Goal: Information Seeking & Learning: Learn about a topic

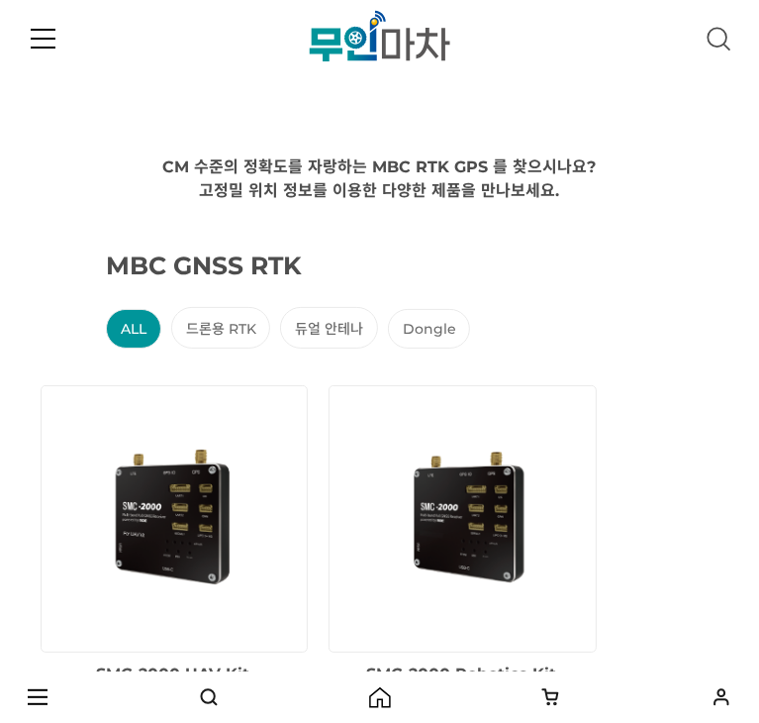
click at [36, 31] on icon at bounding box center [43, 30] width 25 height 2
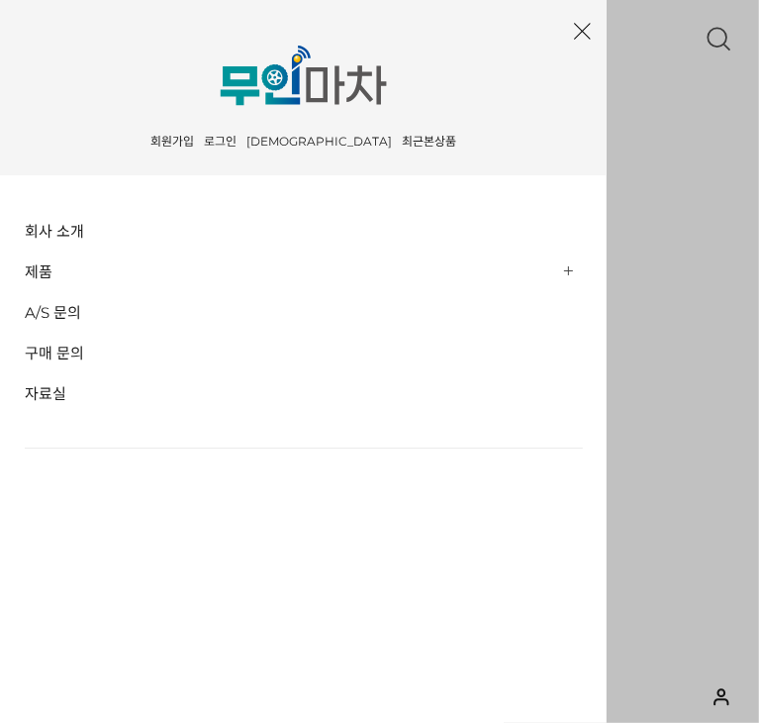
click at [618, 144] on div at bounding box center [379, 361] width 759 height 723
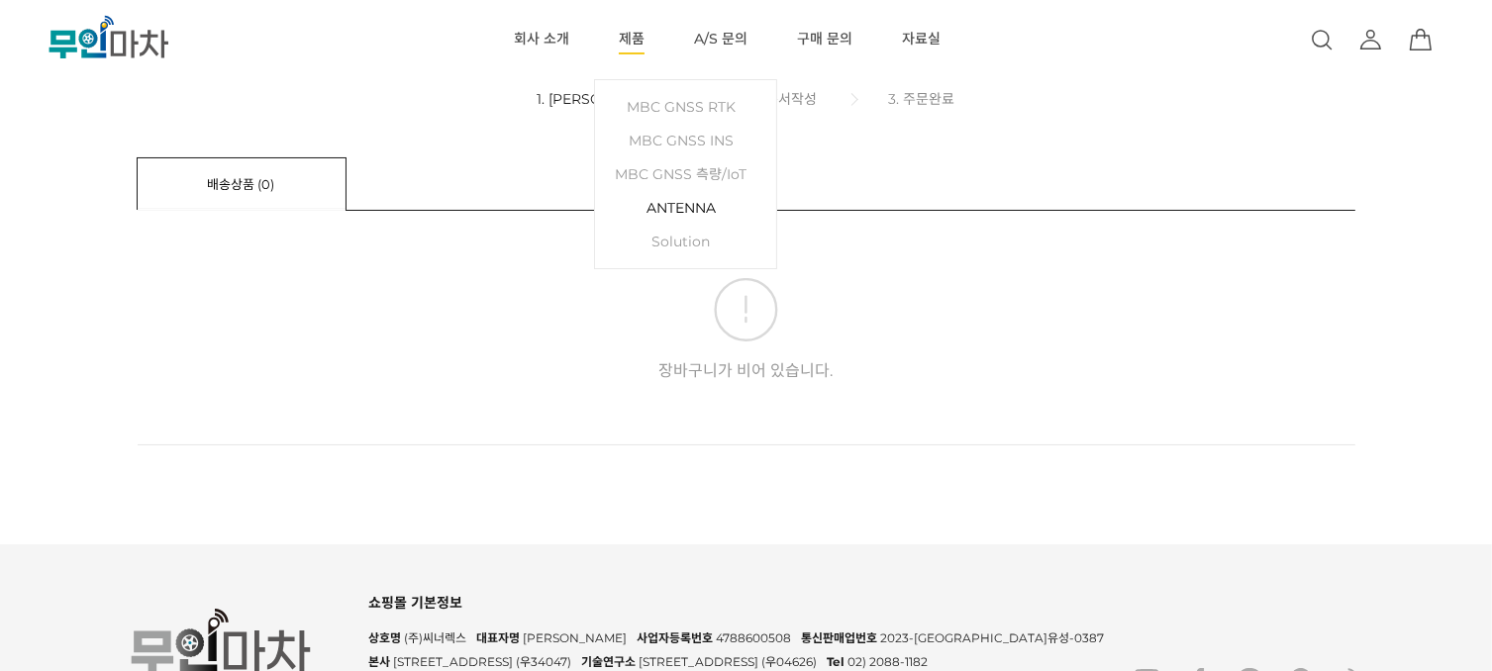
click at [673, 197] on link "ANTENNA" at bounding box center [685, 208] width 161 height 34
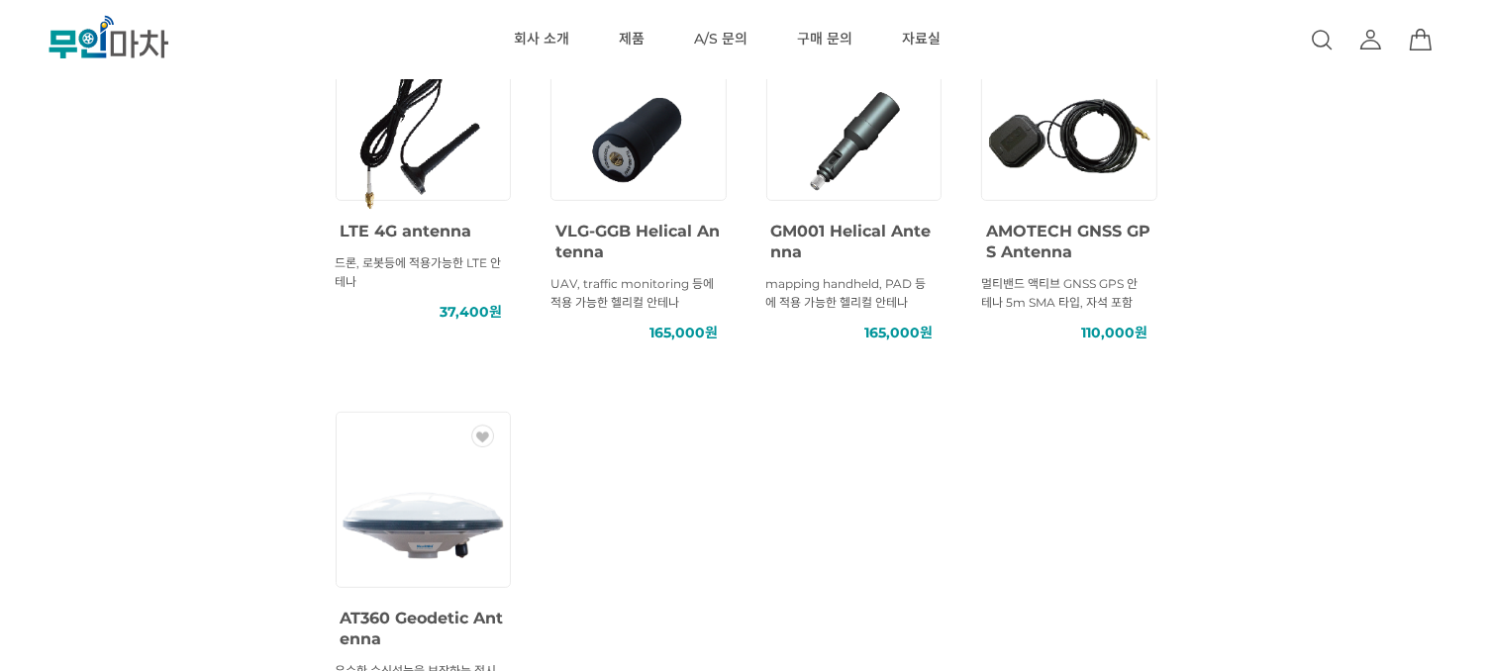
click at [436, 496] on img at bounding box center [423, 517] width 178 height 178
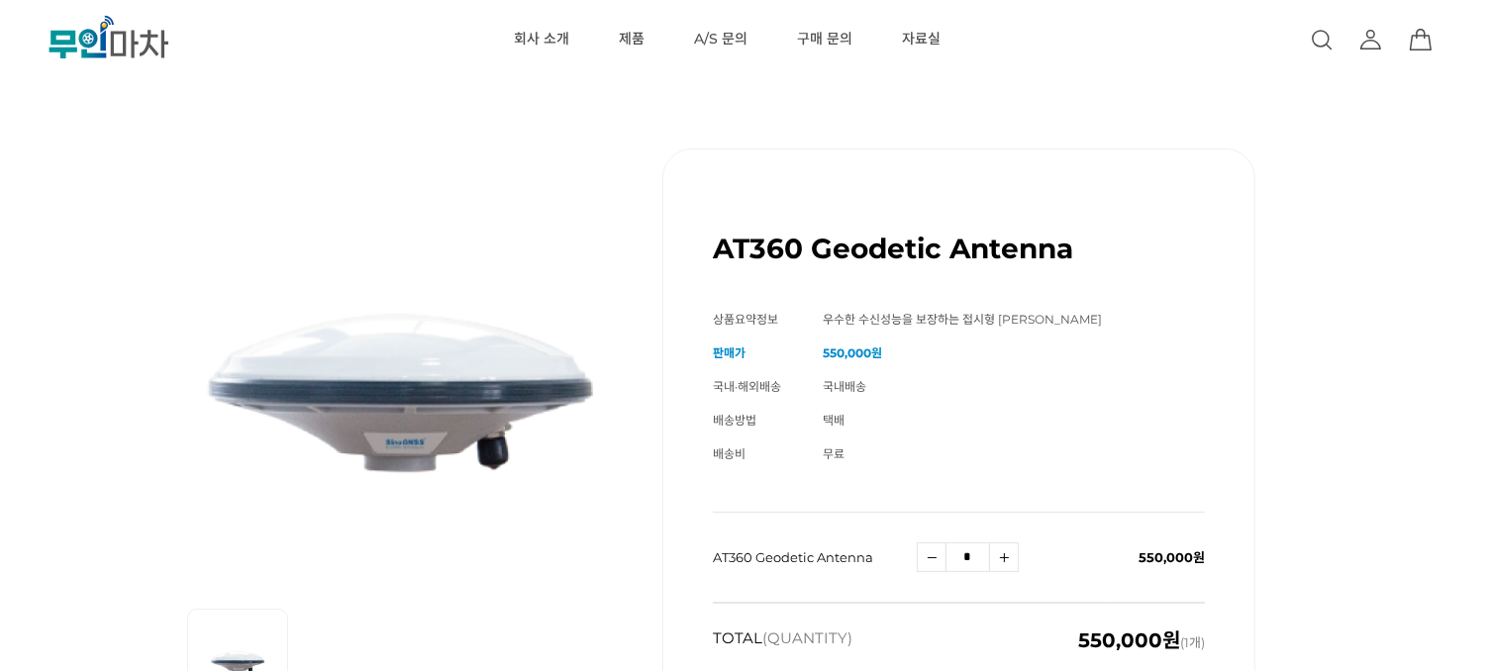
scroll to position [792, 0]
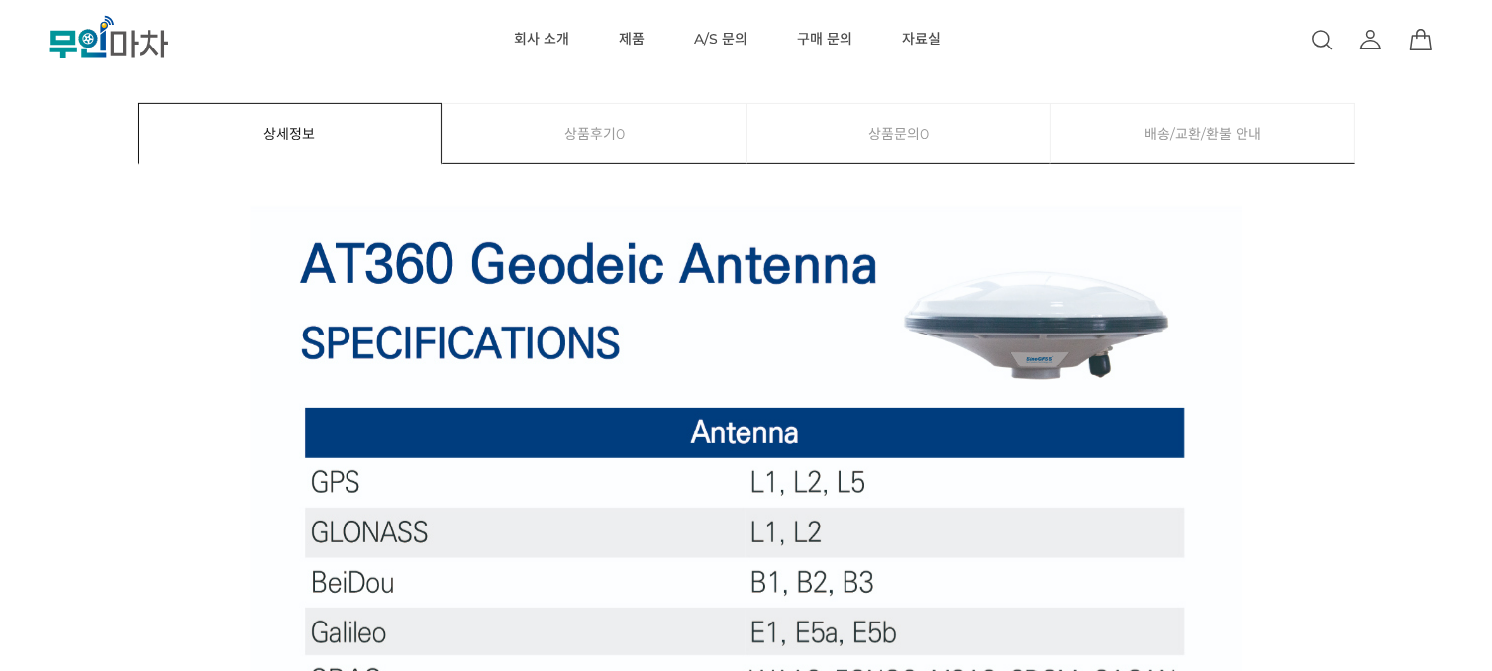
drag, startPoint x: 244, startPoint y: 252, endPoint x: 950, endPoint y: 268, distance: 707.0
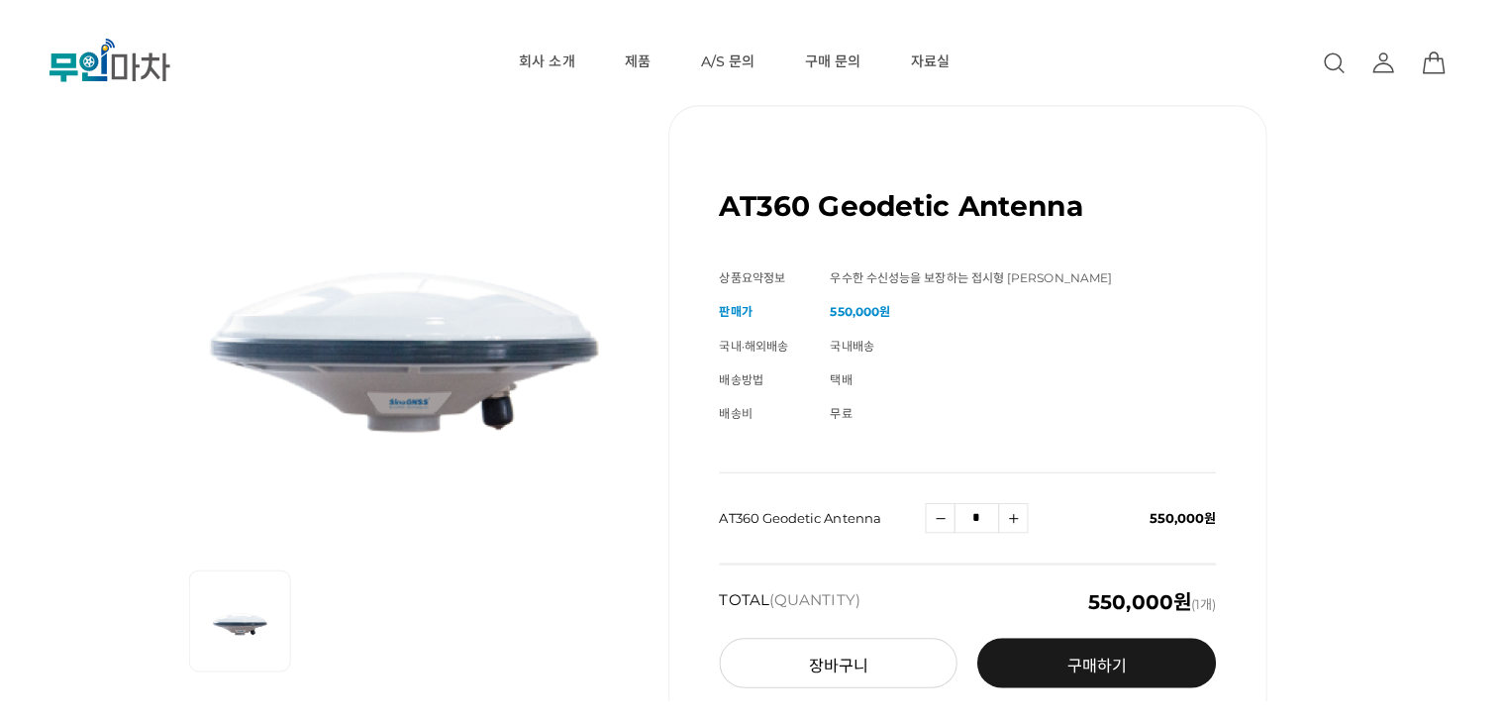
scroll to position [0, 0]
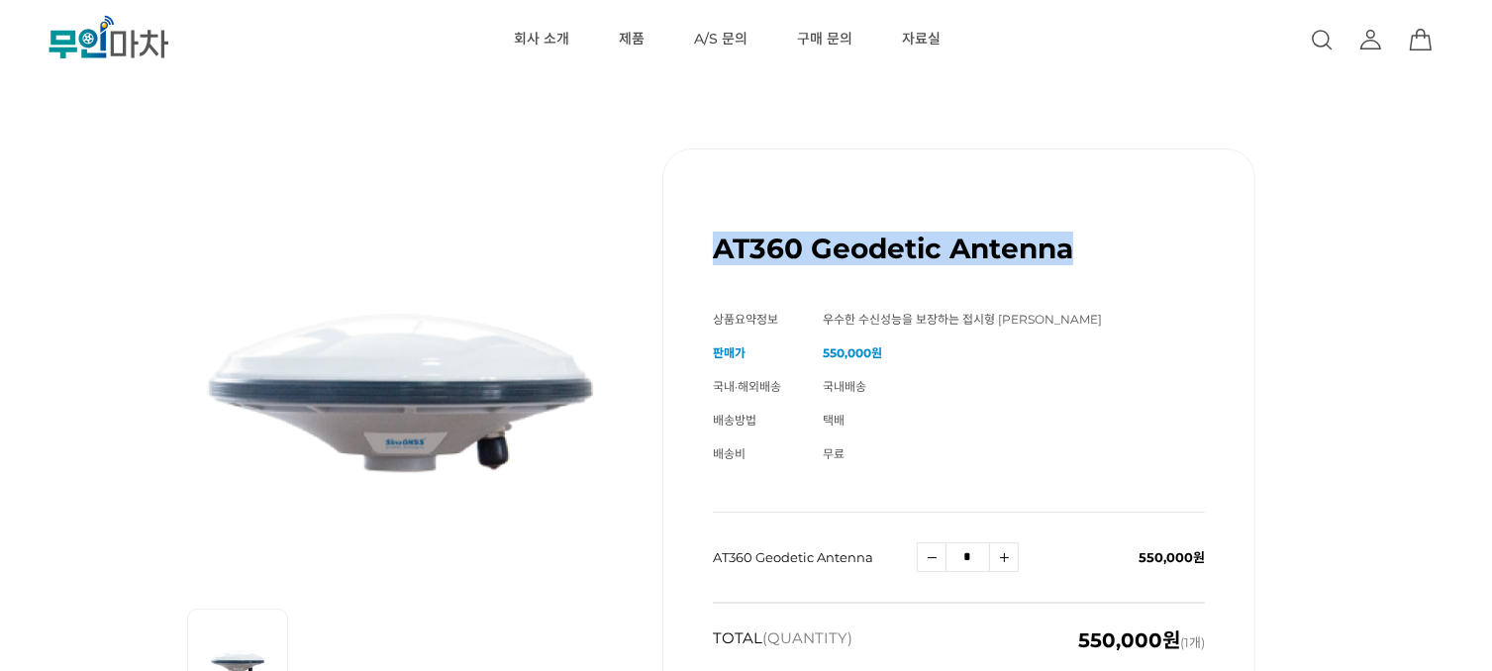
drag, startPoint x: 713, startPoint y: 251, endPoint x: 1162, endPoint y: 248, distance: 449.5
click at [1162, 248] on div "AT360 Geodetic Antenna (해외배송 가능상품)" at bounding box center [959, 241] width 492 height 84
copy h1 "AT360 Geodetic Antenna"
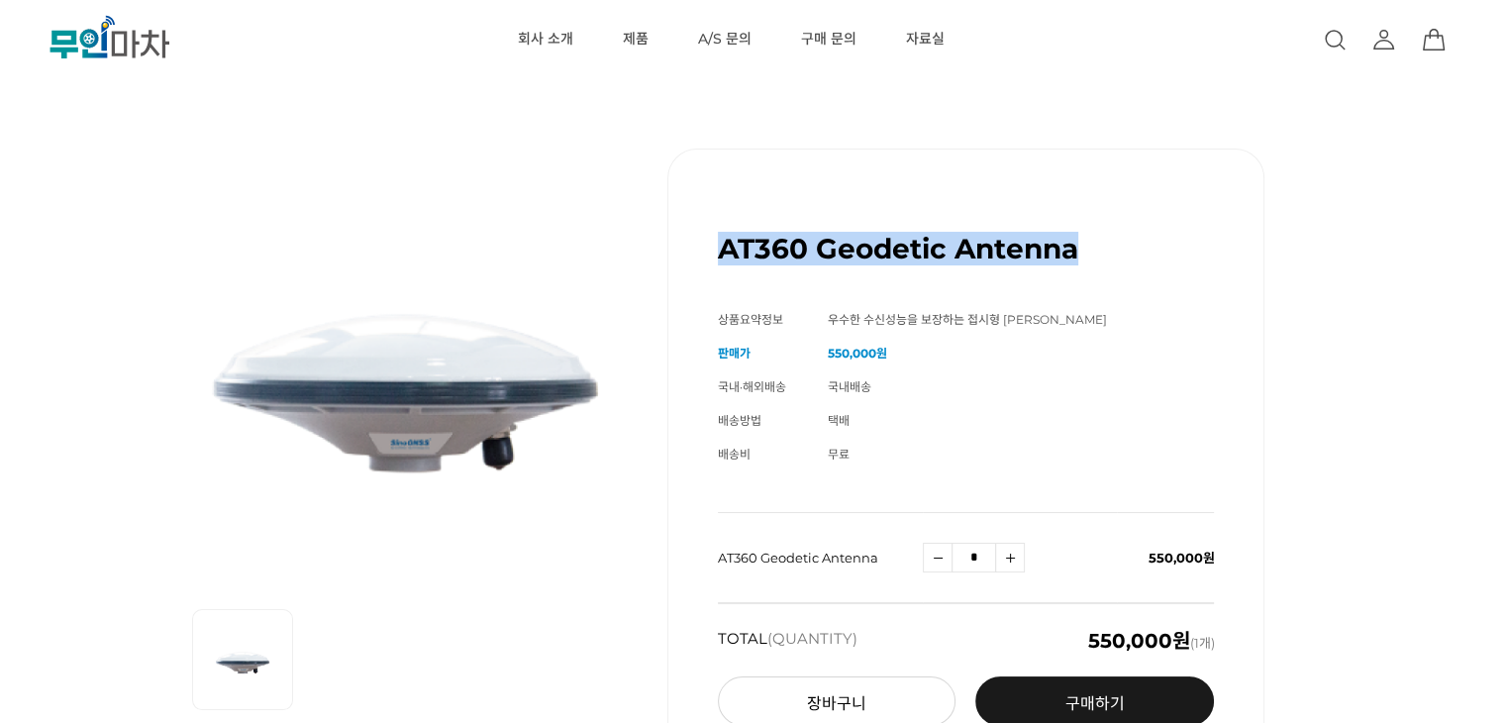
click at [760, 262] on h1 "AT360 Geodetic Antenna" at bounding box center [898, 249] width 360 height 34
drag, startPoint x: 717, startPoint y: 247, endPoint x: 1045, endPoint y: 273, distance: 329.8
click at [1045, 273] on div "AT360 Geodetic Antenna (해외배송 가능상품)" at bounding box center [966, 241] width 497 height 84
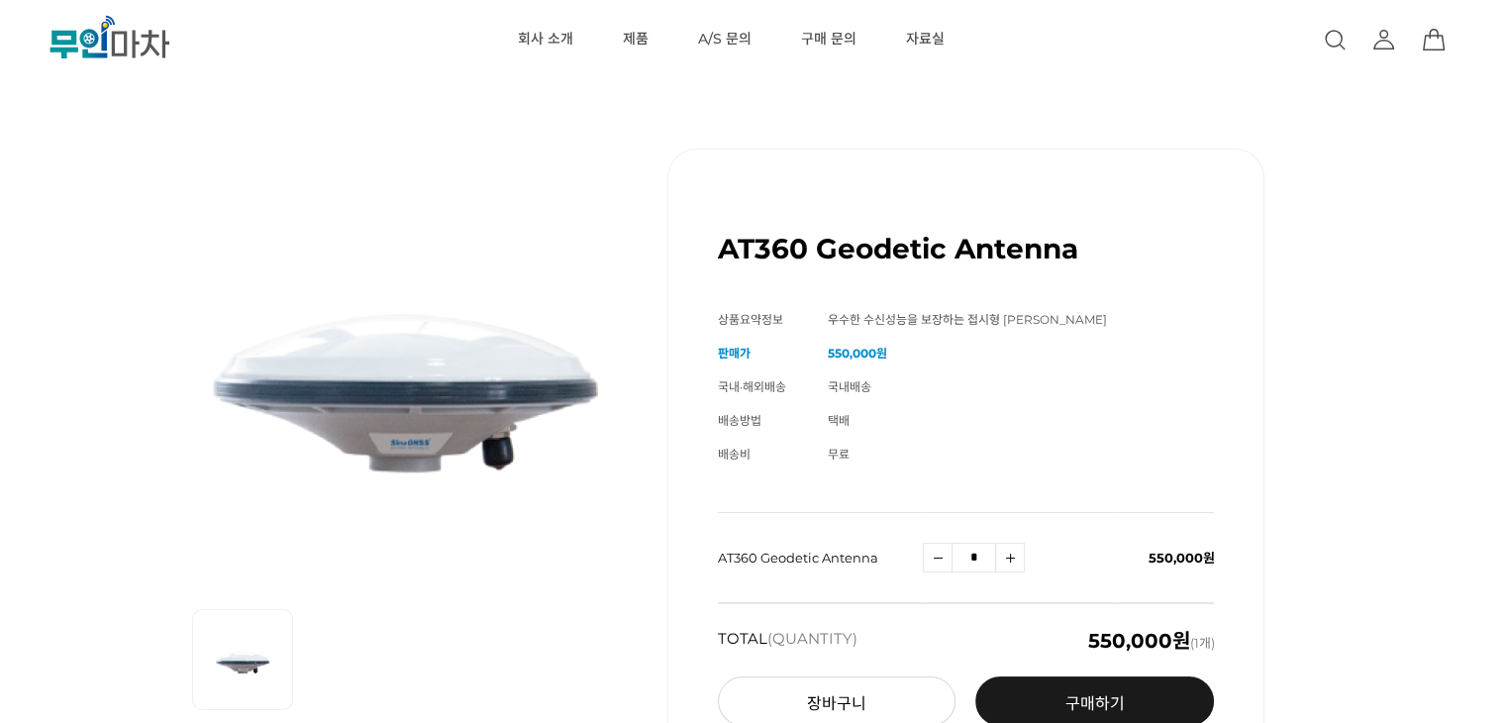
click at [1050, 273] on div "AT360 Geodetic Antenna (해외배송 가능상품)" at bounding box center [966, 241] width 497 height 84
click at [1396, 284] on div "AT360 Geodetic Antenna (해외배송 가능상품) 기본 정보 상품명 AT360 Geodetic Antenna 상품요약정보 우수한 …" at bounding box center [752, 457] width 1355 height 717
